Goal: Transaction & Acquisition: Book appointment/travel/reservation

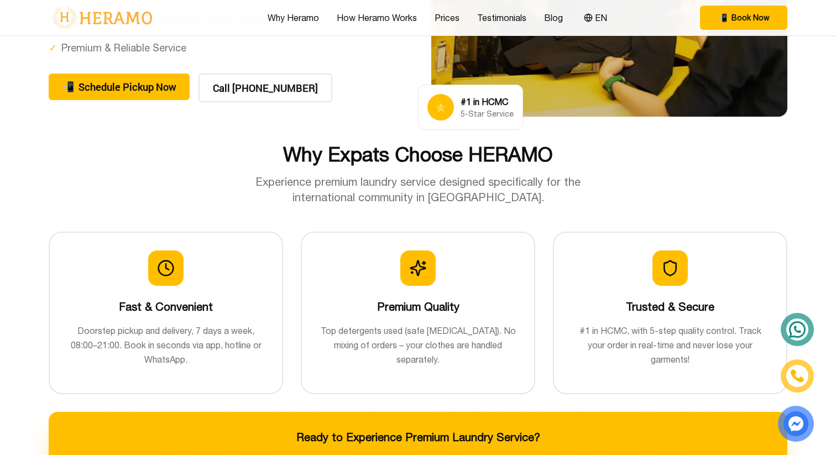
scroll to position [245, 0]
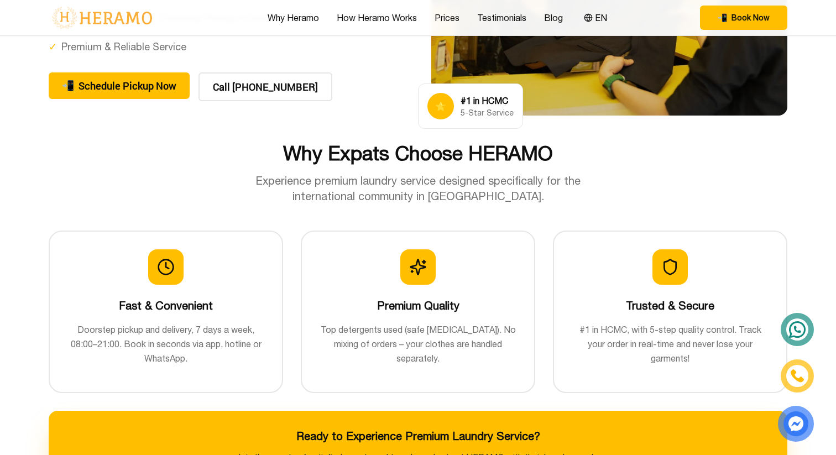
click at [417, 157] on h2 "Why Expats Choose HERAMO" at bounding box center [418, 153] width 738 height 22
click at [412, 176] on p "Experience premium laundry service designed specifically for the international …" at bounding box center [417, 188] width 371 height 31
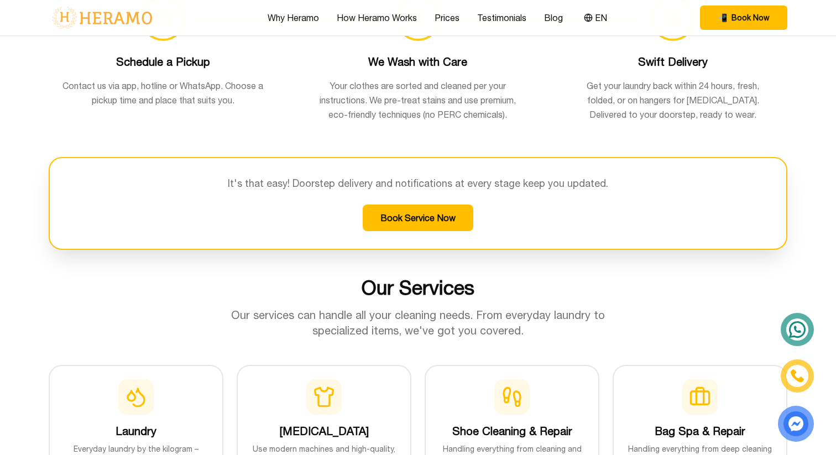
scroll to position [844, 0]
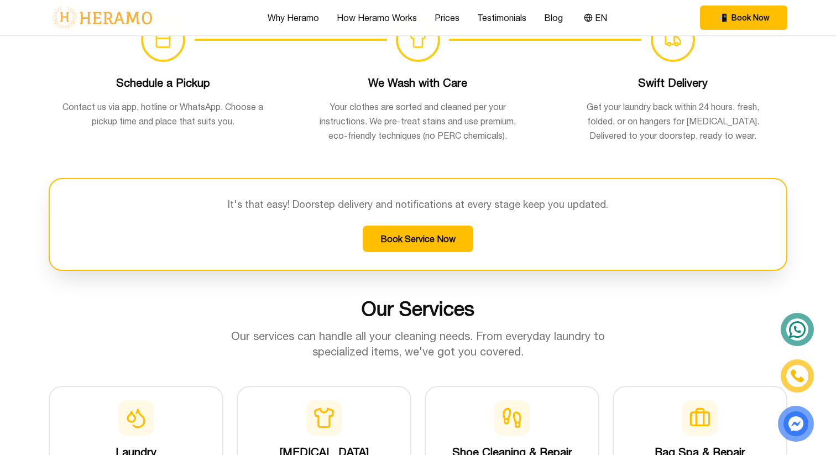
click at [798, 375] on img at bounding box center [797, 376] width 13 height 12
click at [797, 332] on icon at bounding box center [797, 329] width 5 height 5
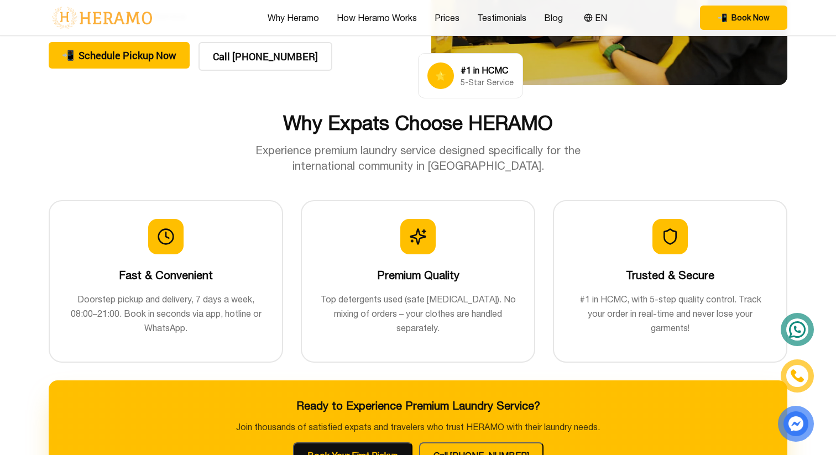
scroll to position [278, 0]
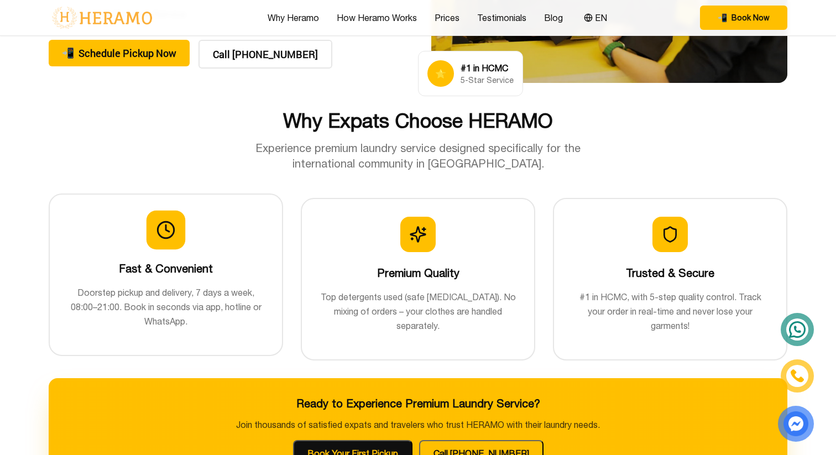
click at [193, 305] on p "Doorstep pickup and delivery, 7 days a week, 08:00–21:00. Book in seconds via a…" at bounding box center [165, 306] width 197 height 43
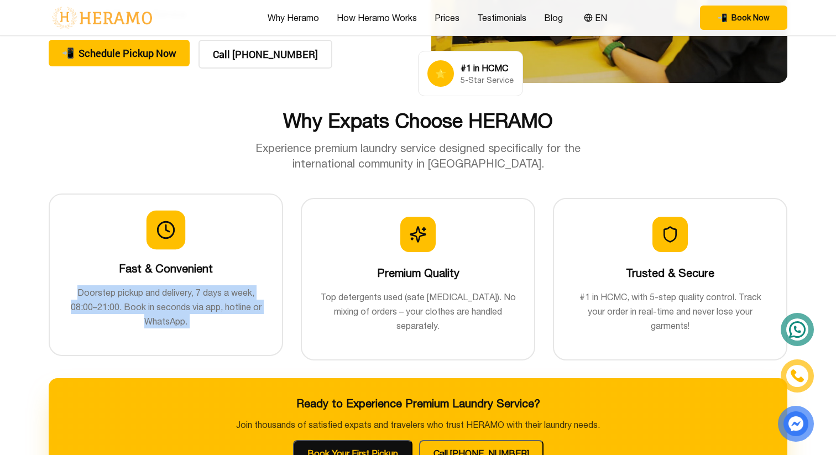
click at [193, 305] on p "Doorstep pickup and delivery, 7 days a week, 08:00–21:00. Book in seconds via a…" at bounding box center [165, 306] width 197 height 43
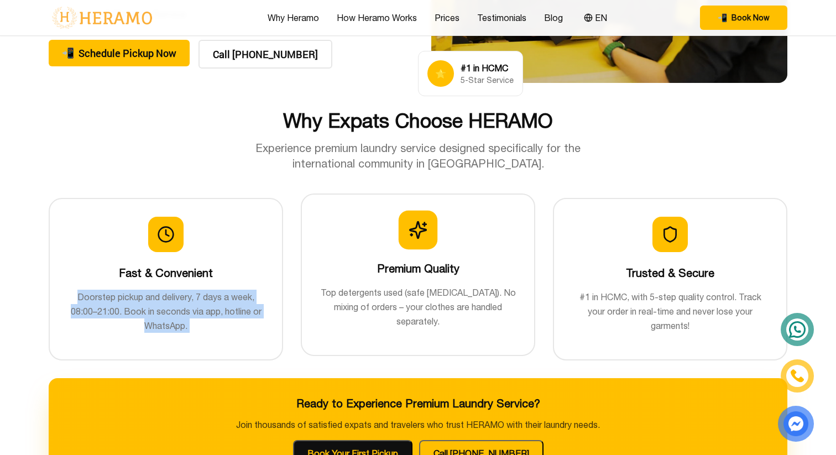
click at [397, 288] on p "Top detergents used (safe [MEDICAL_DATA]). No mixing of orders – your clothes a…" at bounding box center [417, 306] width 197 height 43
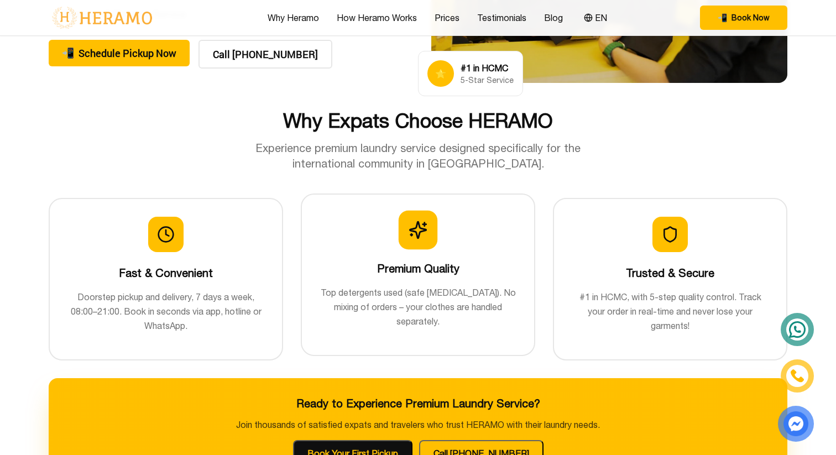
click at [397, 288] on p "Top detergents used (safe [MEDICAL_DATA]). No mixing of orders – your clothes a…" at bounding box center [417, 306] width 197 height 43
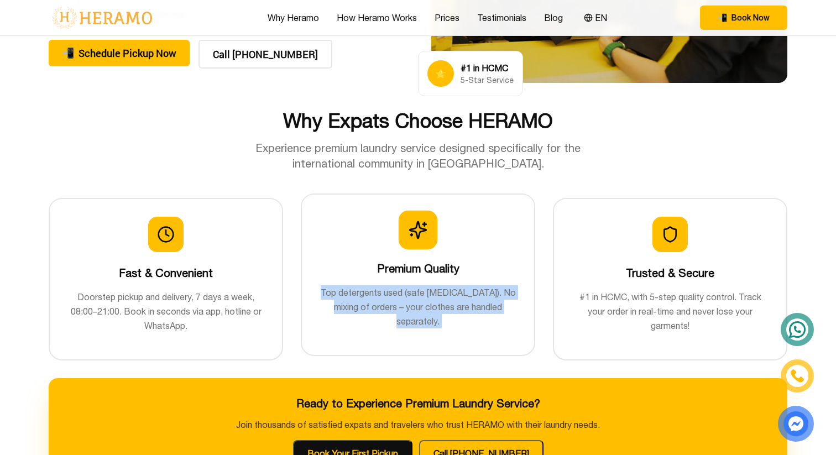
click at [397, 288] on p "Top detergents used (safe [MEDICAL_DATA]). No mixing of orders – your clothes a…" at bounding box center [417, 306] width 197 height 43
click at [415, 290] on p "Top detergents used (safe [MEDICAL_DATA]). No mixing of orders – your clothes a…" at bounding box center [417, 306] width 197 height 43
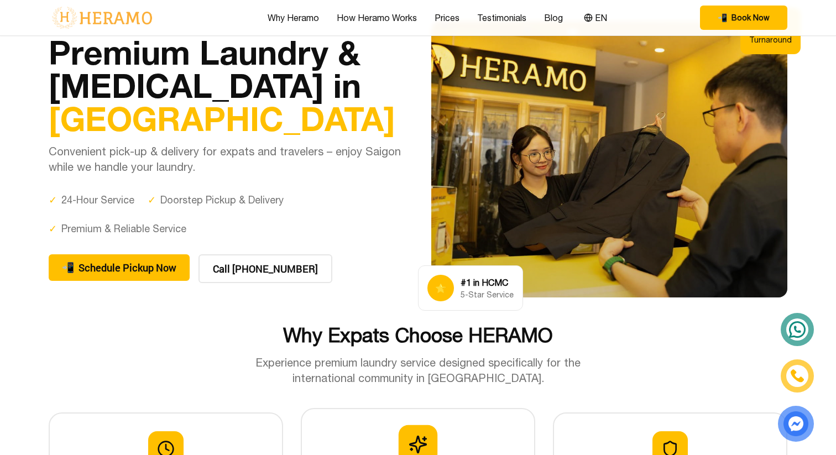
scroll to position [61, 0]
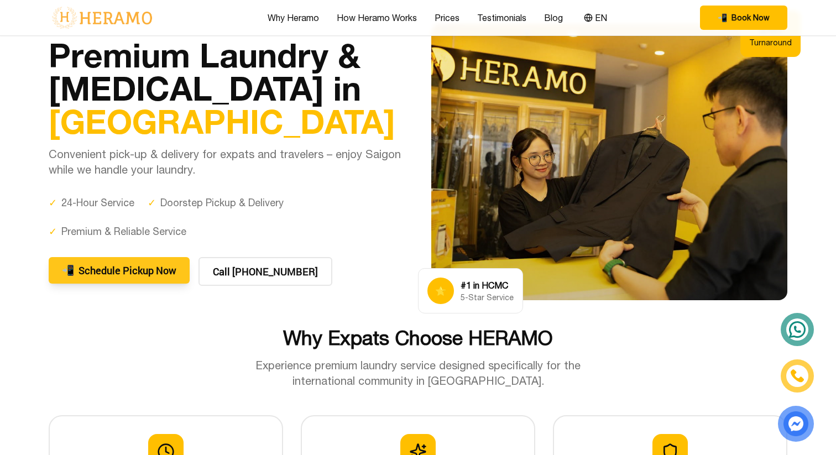
click at [148, 281] on button "📲 Schedule Pickup Now" at bounding box center [119, 270] width 141 height 27
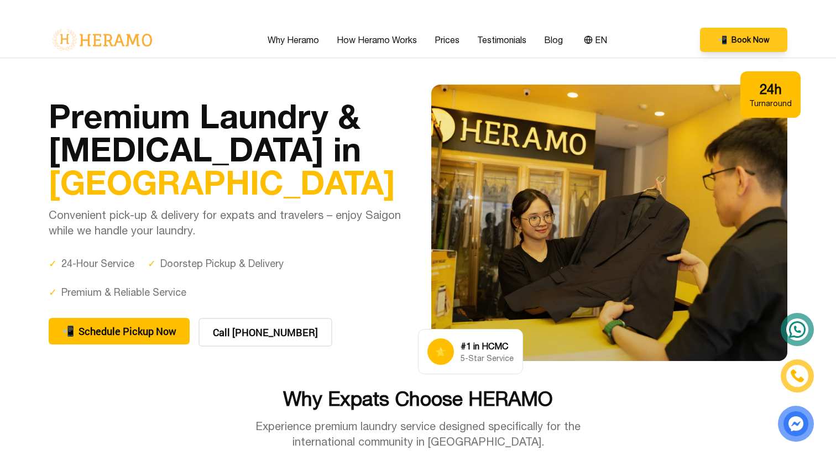
click at [753, 44] on span "Book Now" at bounding box center [750, 39] width 38 height 11
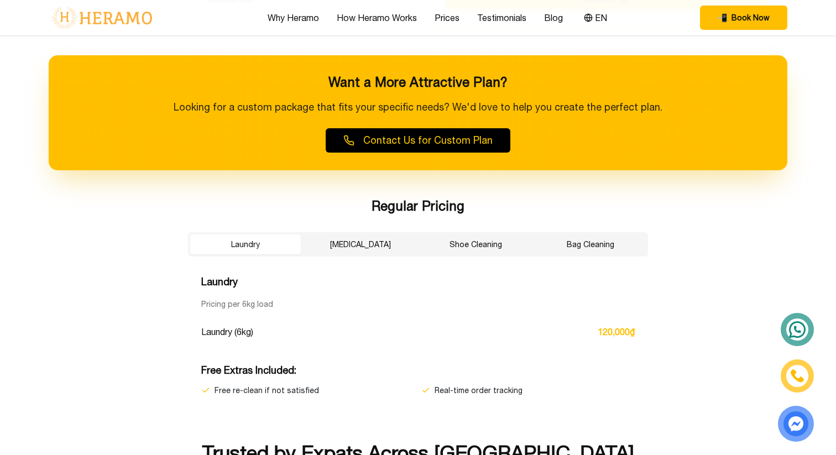
scroll to position [1748, 0]
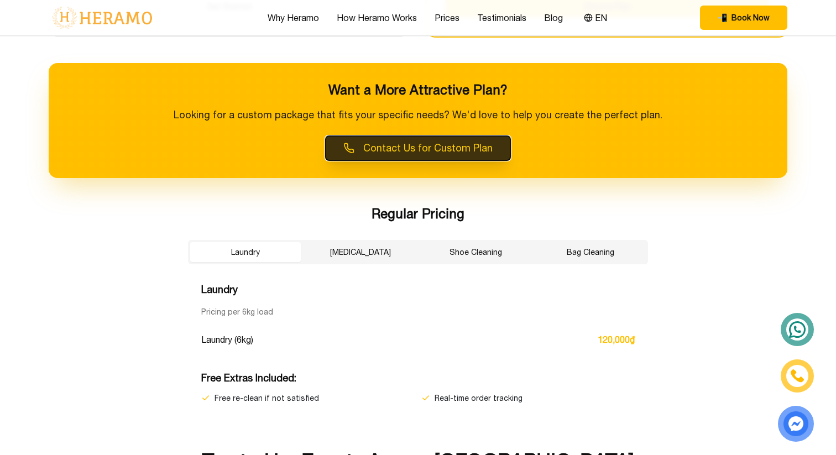
click at [485, 158] on button "Contact Us for Custom Plan" at bounding box center [418, 148] width 185 height 24
